Goal: Find specific page/section: Find specific page/section

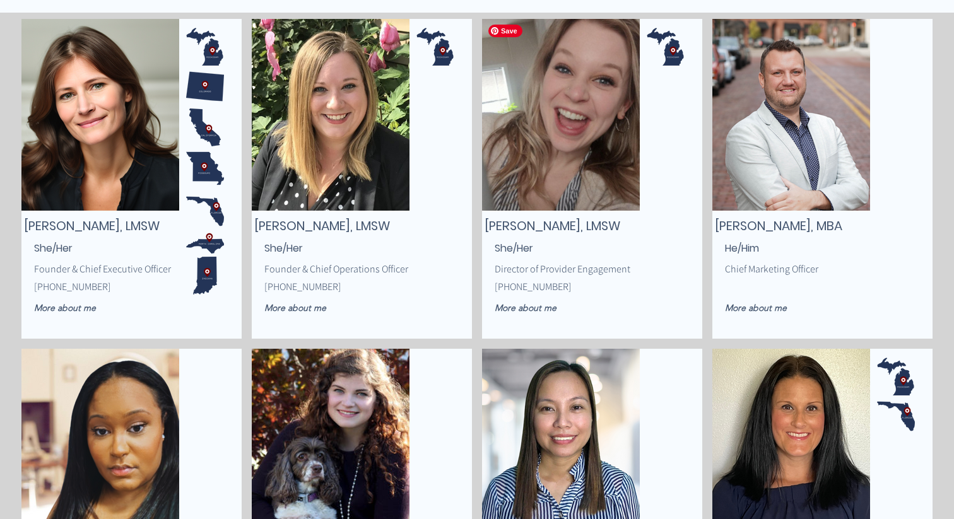
scroll to position [216, 0]
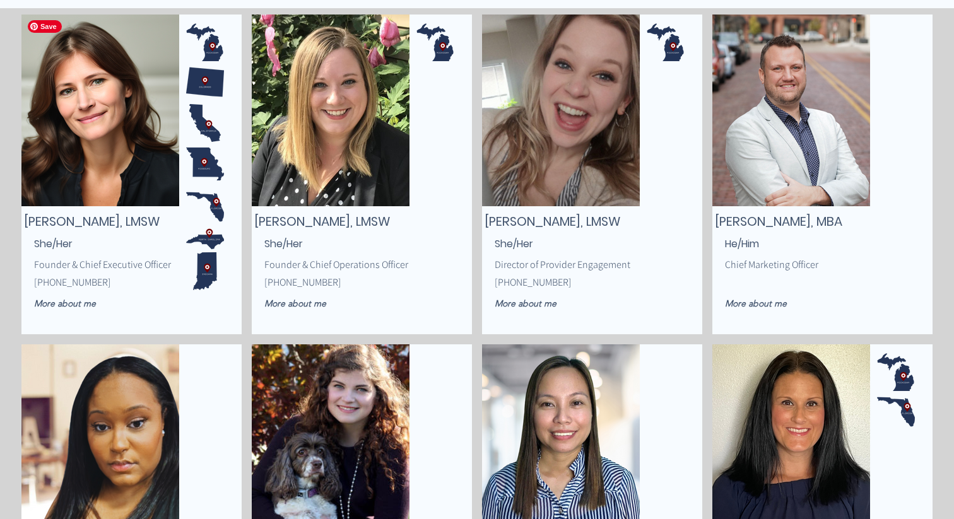
click at [110, 143] on img "main content" at bounding box center [100, 111] width 158 height 192
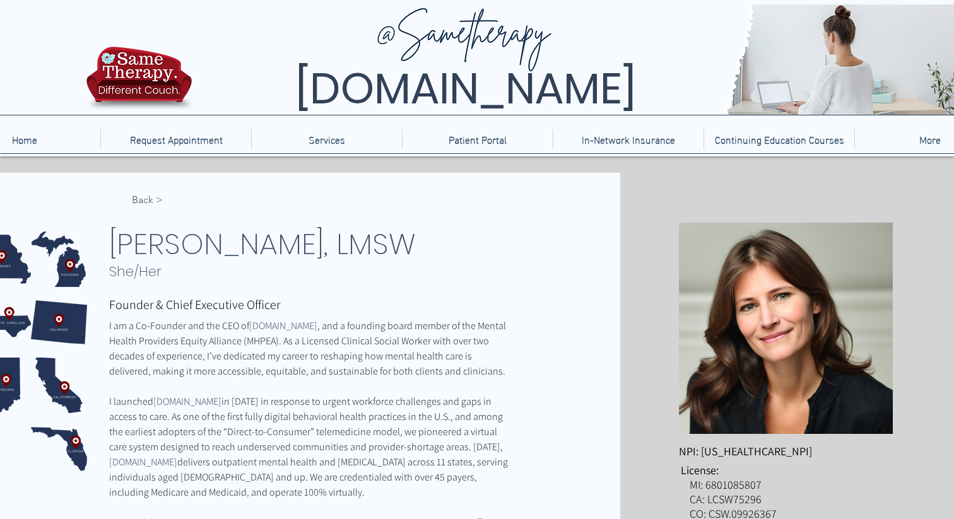
drag, startPoint x: 467, startPoint y: 248, endPoint x: 103, endPoint y: 235, distance: 364.3
copy div "< Back [PERSON_NAME], LMSW"
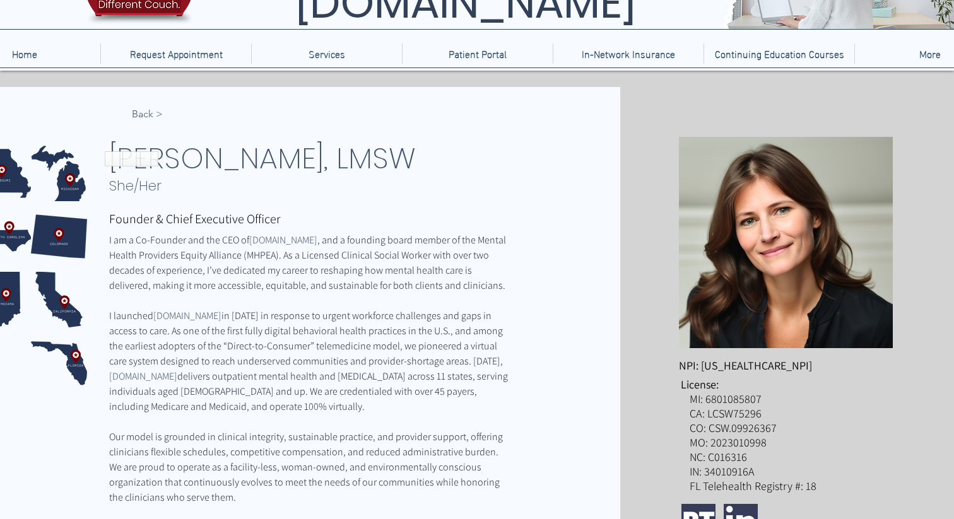
scroll to position [90, 0]
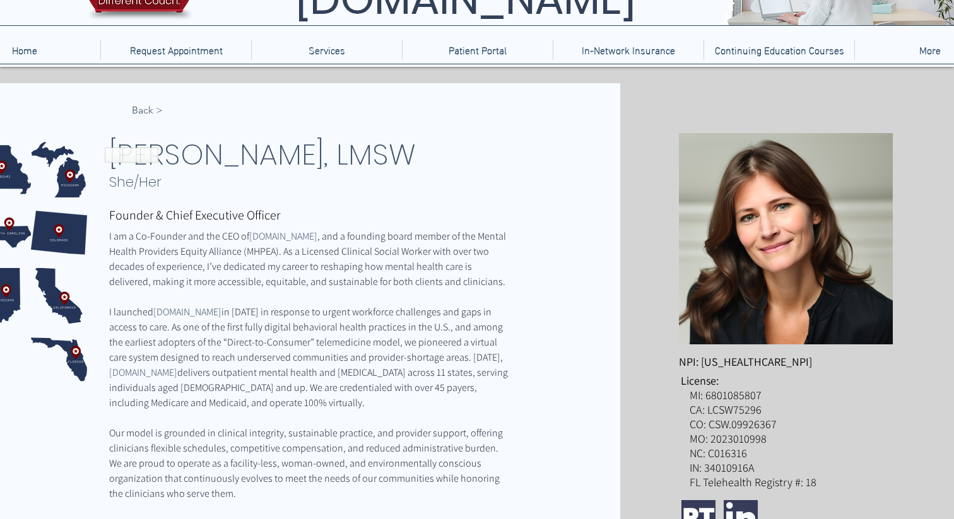
click at [156, 219] on span "Founder & Chief Executive Officer" at bounding box center [194, 215] width 171 height 16
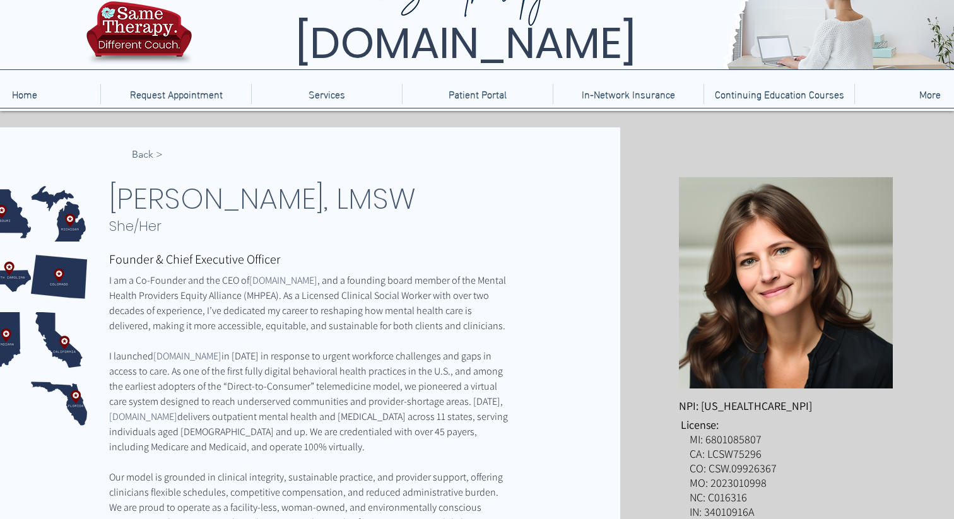
scroll to position [44, 0]
